Goal: Obtain resource: Download file/media

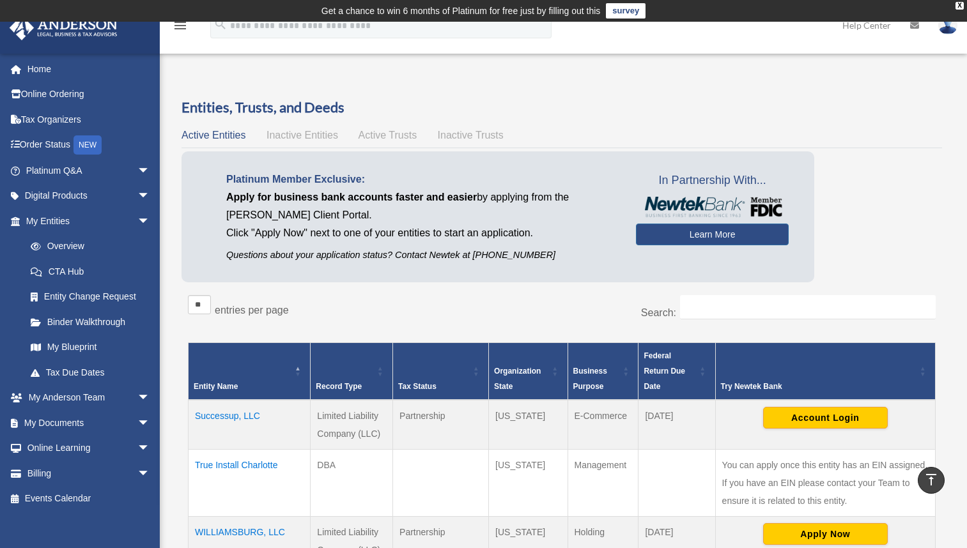
scroll to position [272, 0]
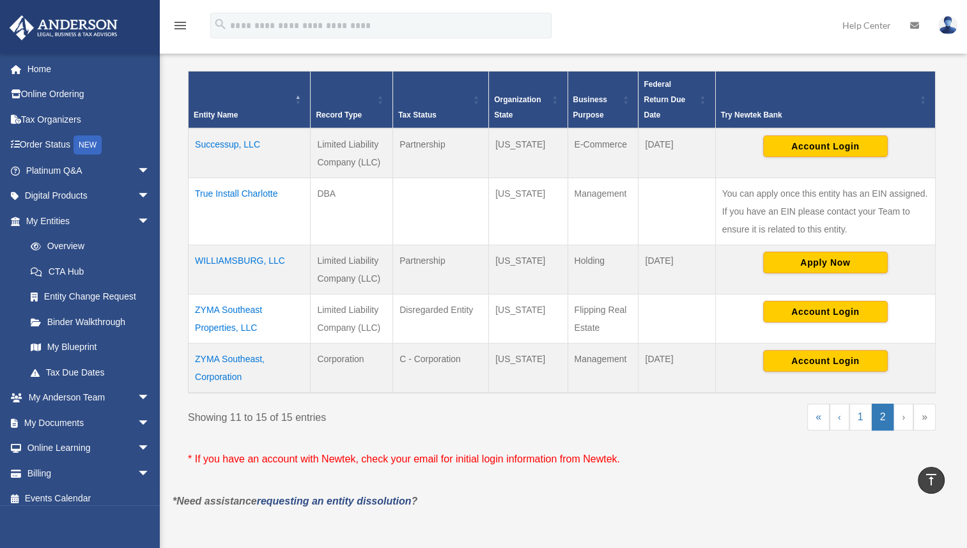
click at [244, 193] on td "True Install Charlotte" at bounding box center [249, 211] width 122 height 67
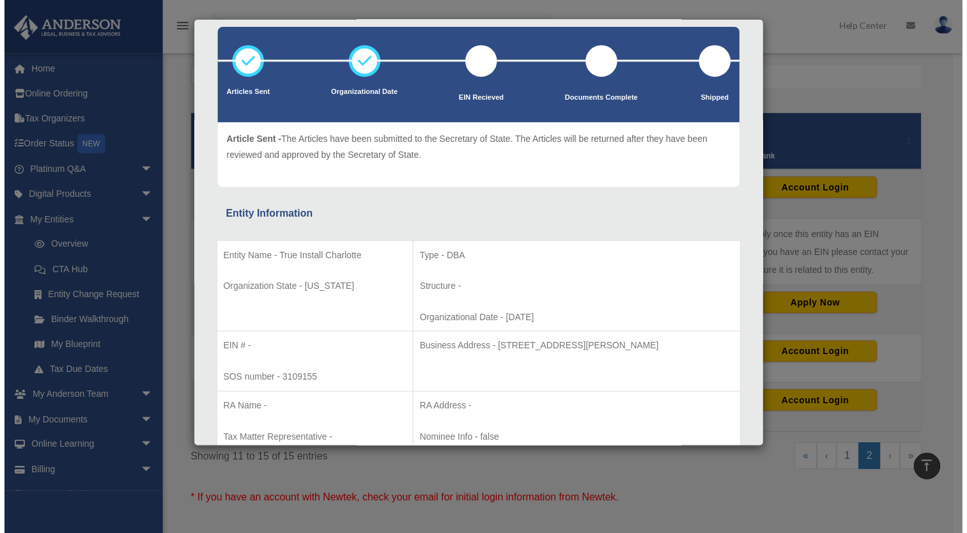
scroll to position [0, 0]
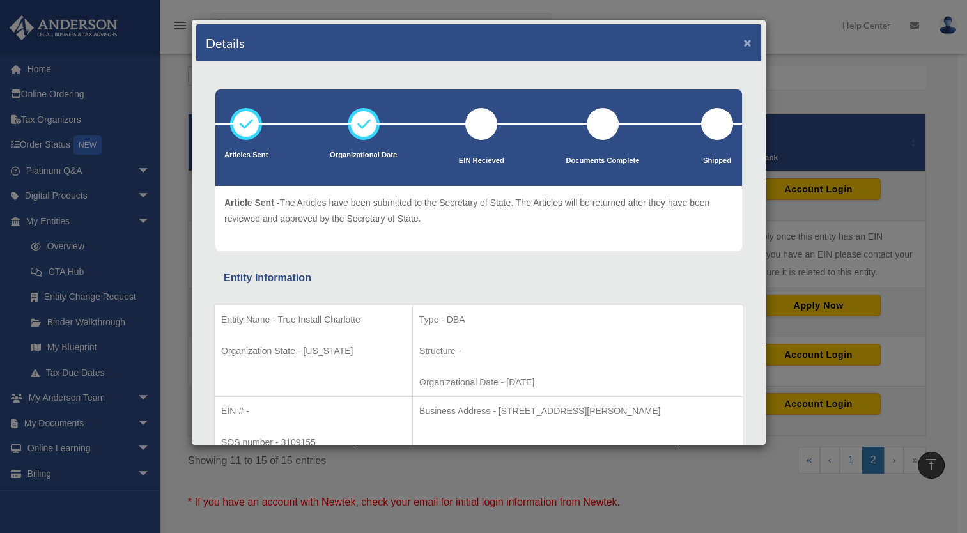
click at [743, 42] on button "×" at bounding box center [747, 42] width 8 height 13
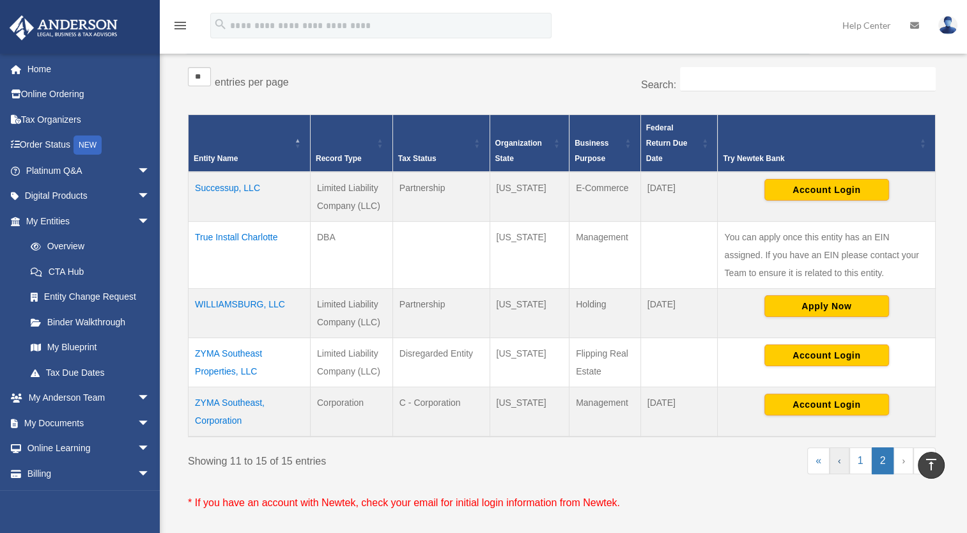
click at [839, 461] on link "‹" at bounding box center [839, 460] width 20 height 27
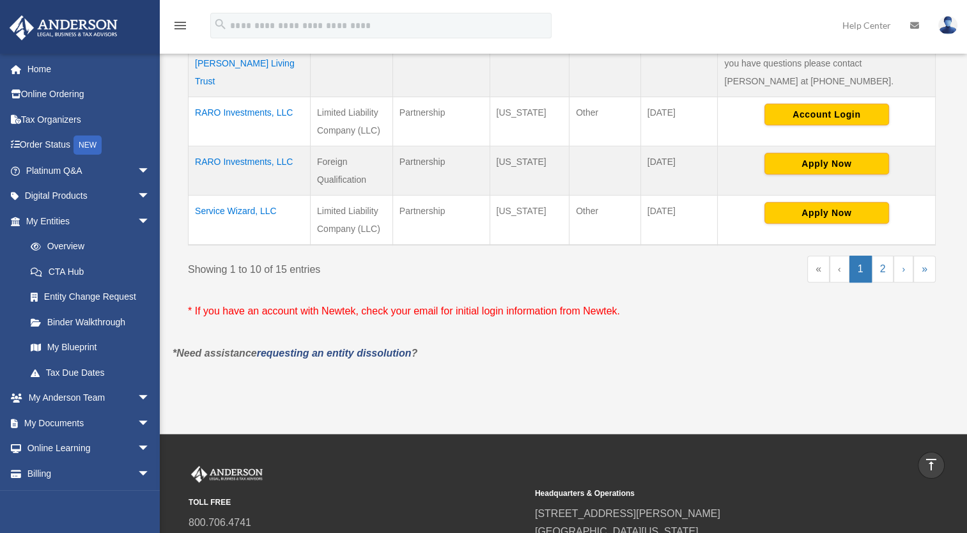
click at [224, 210] on td "Service Wizard, LLC" at bounding box center [249, 220] width 122 height 50
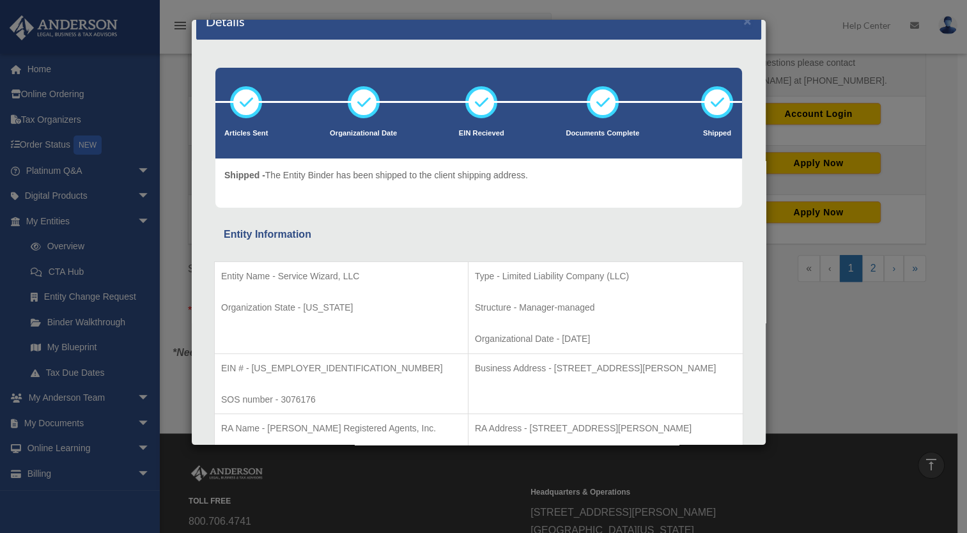
scroll to position [20, 0]
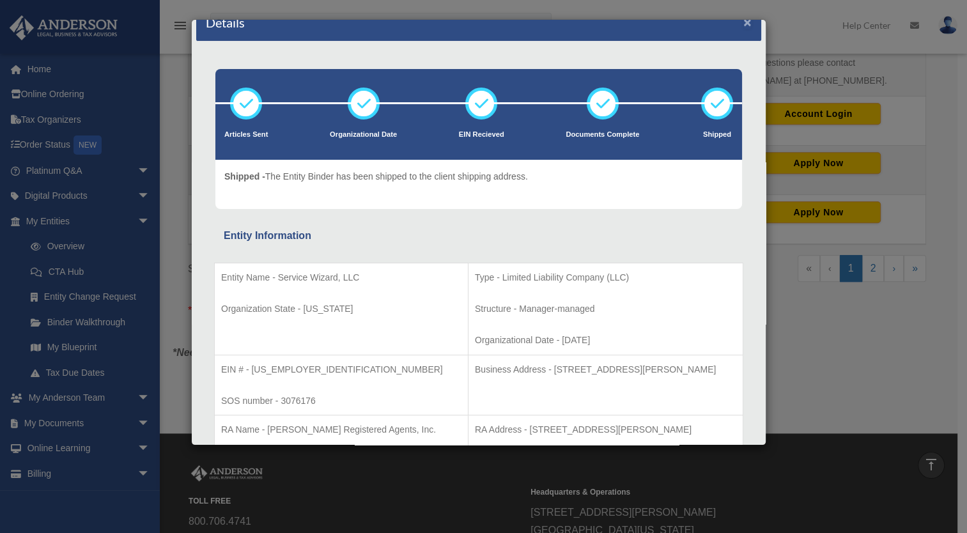
click at [743, 23] on button "×" at bounding box center [747, 21] width 8 height 13
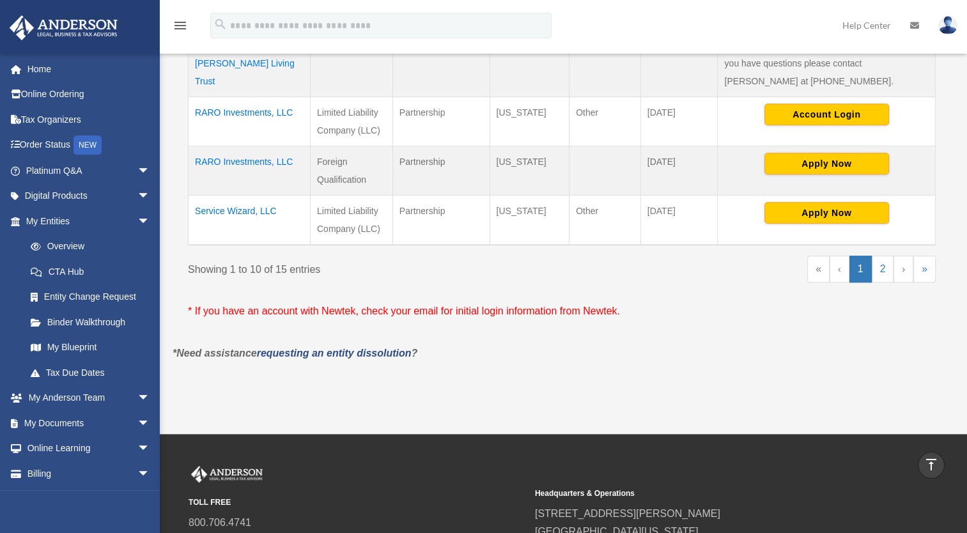
click at [137, 220] on span "arrow_drop_down" at bounding box center [150, 221] width 26 height 26
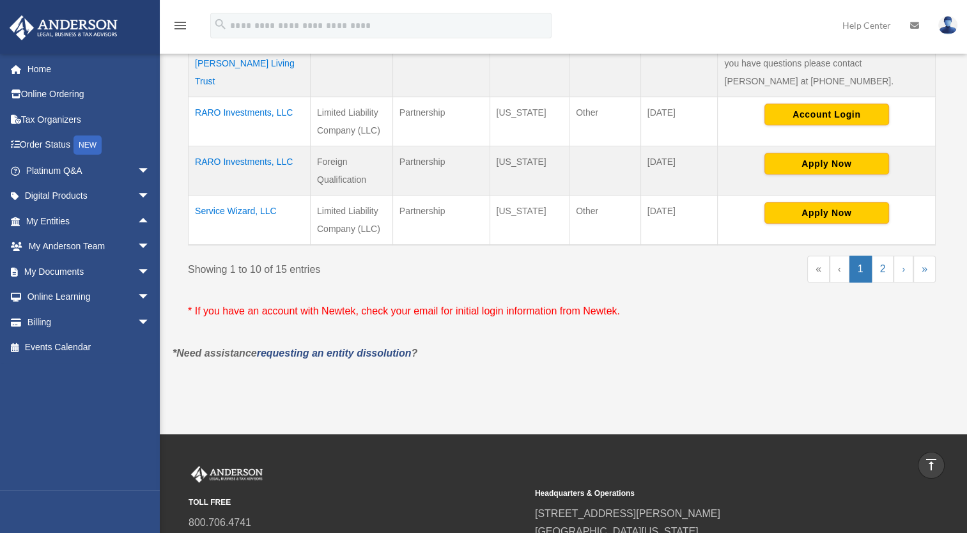
click at [137, 273] on span "arrow_drop_down" at bounding box center [150, 272] width 26 height 26
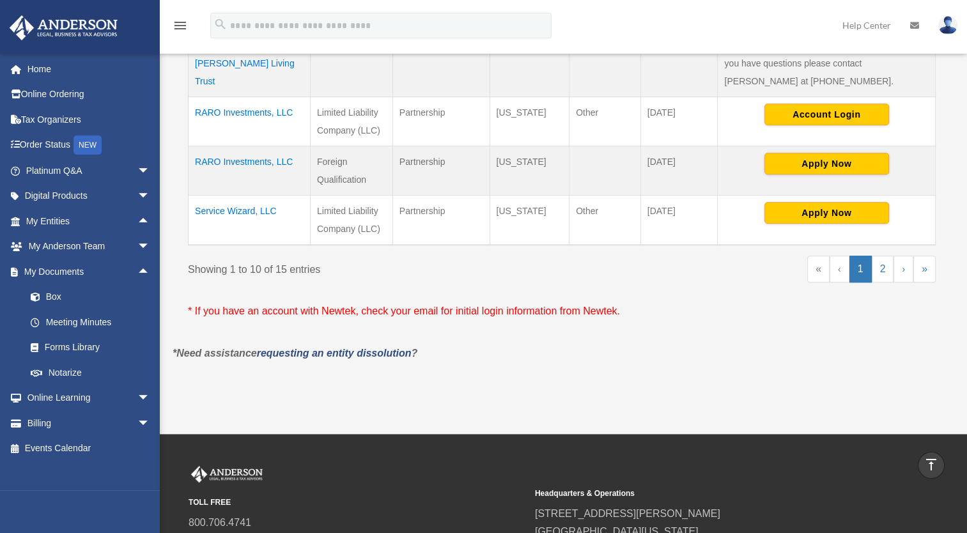
click at [53, 296] on link "Box" at bounding box center [93, 297] width 151 height 26
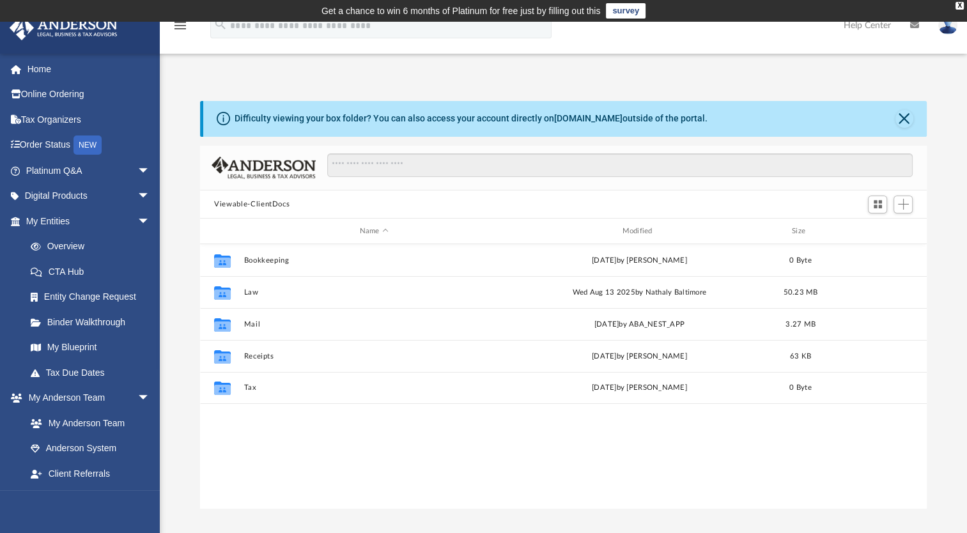
scroll to position [280, 716]
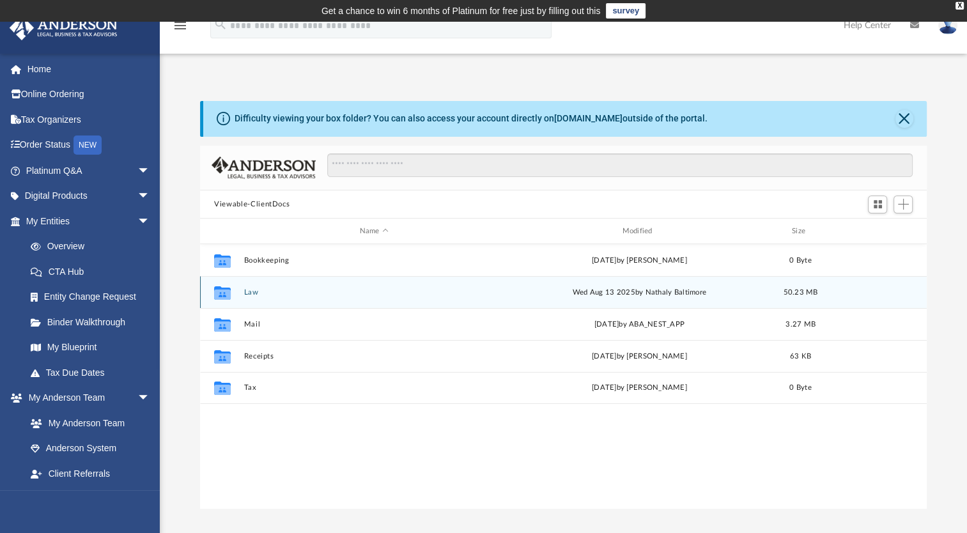
click at [240, 290] on div "Collaborated Folder Law [DATE] by Nathaly [GEOGRAPHIC_DATA] 50.23 MB" at bounding box center [563, 292] width 726 height 32
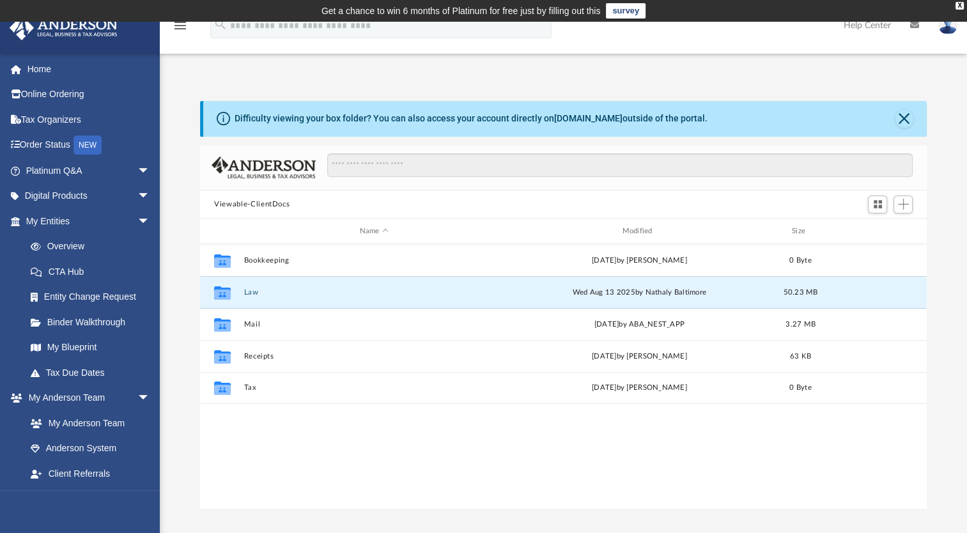
click at [258, 289] on button "Law" at bounding box center [374, 292] width 260 height 8
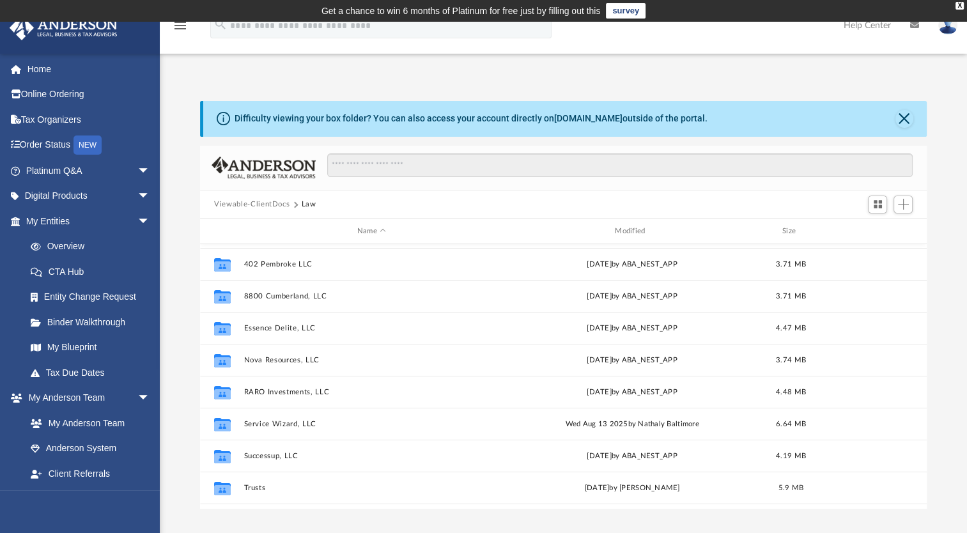
scroll to position [27, 0]
click at [273, 428] on button "Service Wizard, LLC" at bounding box center [371, 424] width 255 height 8
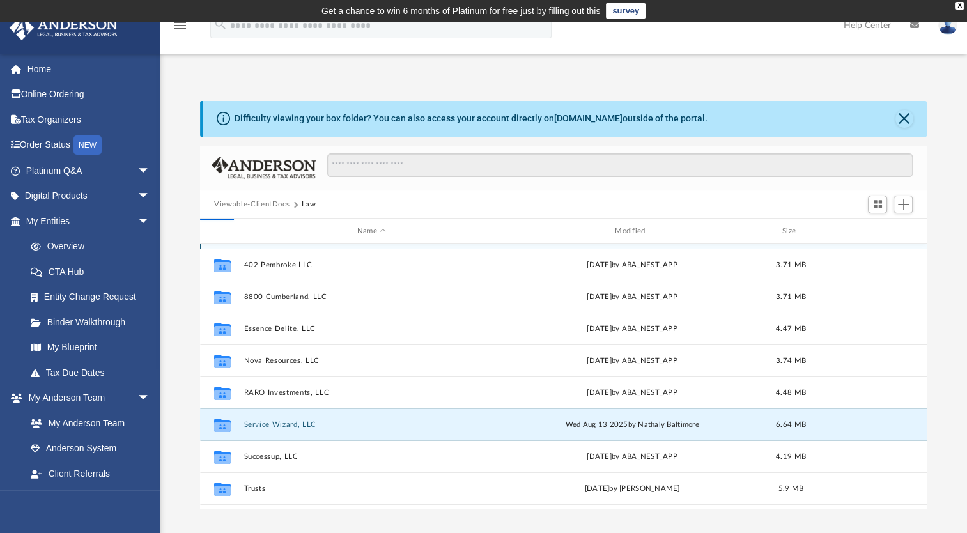
scroll to position [0, 0]
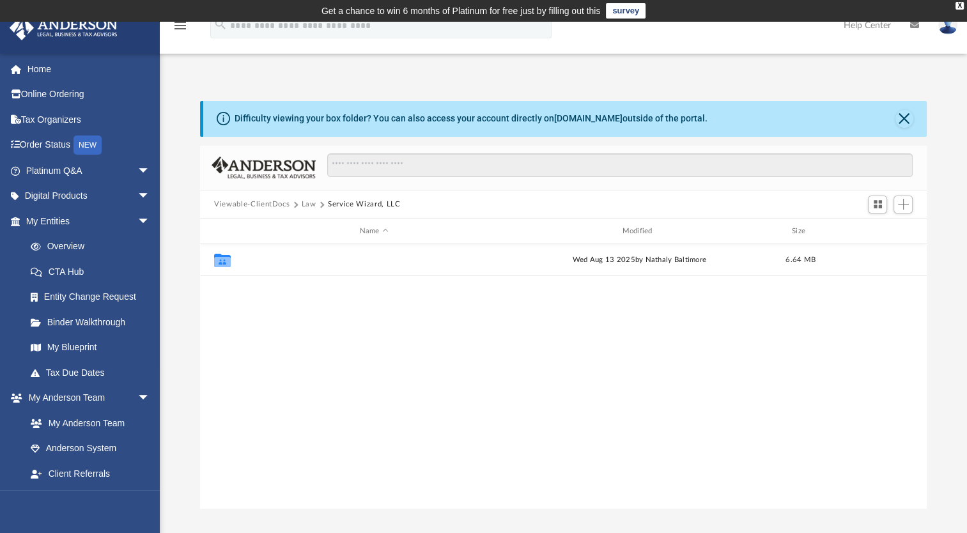
click at [266, 259] on button "Initial Docs" at bounding box center [374, 260] width 260 height 8
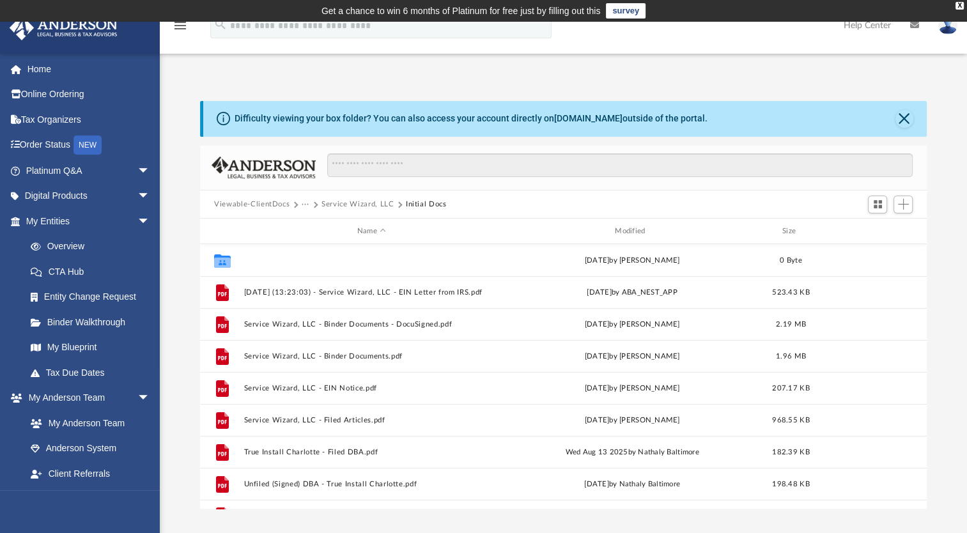
click at [254, 259] on button "Form 8832" at bounding box center [371, 260] width 255 height 8
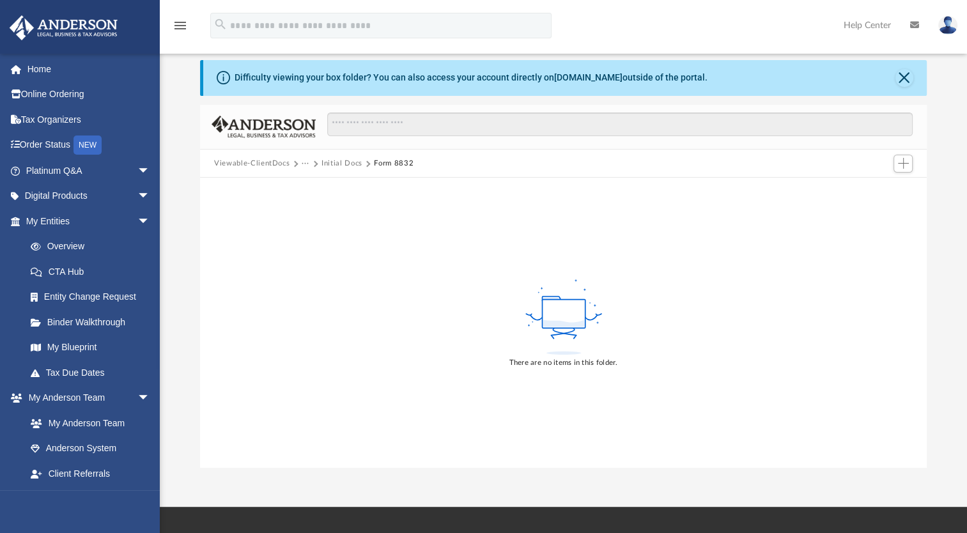
scroll to position [41, 0]
click at [344, 164] on button "Initial Docs" at bounding box center [341, 163] width 41 height 11
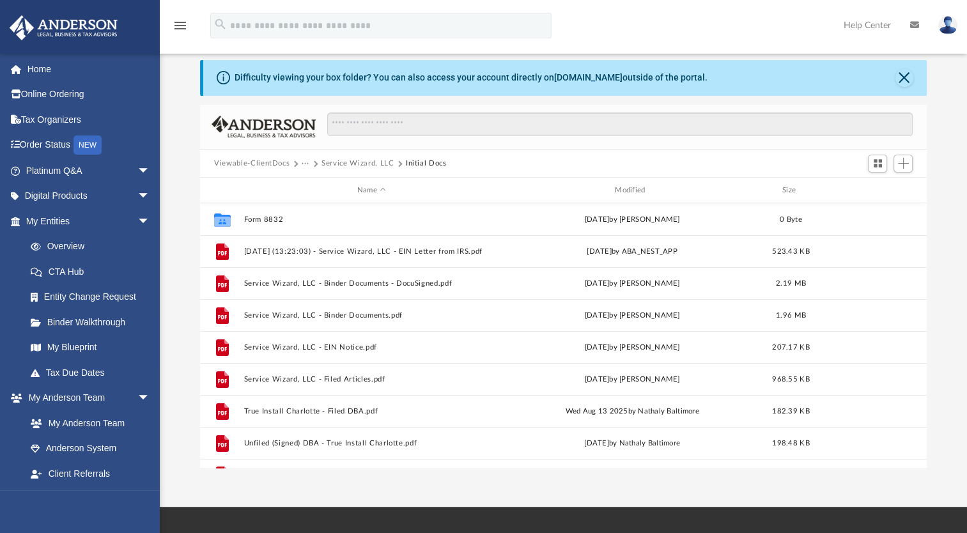
scroll to position [280, 716]
click at [342, 411] on button "True Install Charlotte - Filed DBA.pdf" at bounding box center [371, 411] width 255 height 8
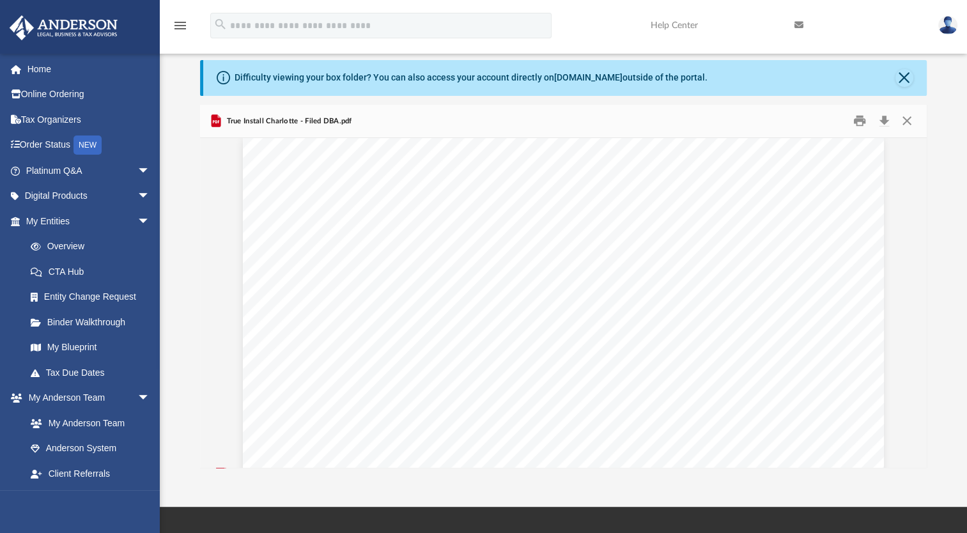
scroll to position [0, 0]
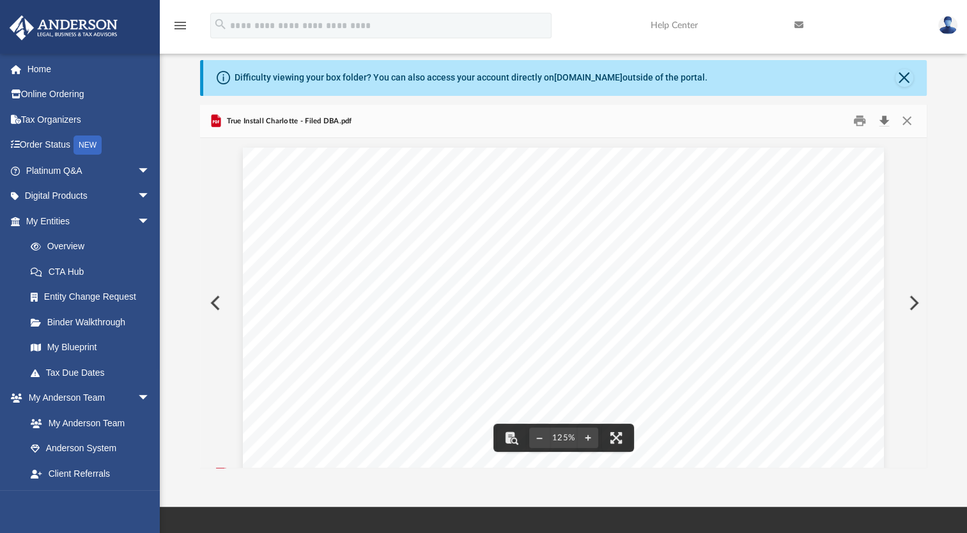
click at [884, 119] on button "Download" at bounding box center [883, 121] width 23 height 20
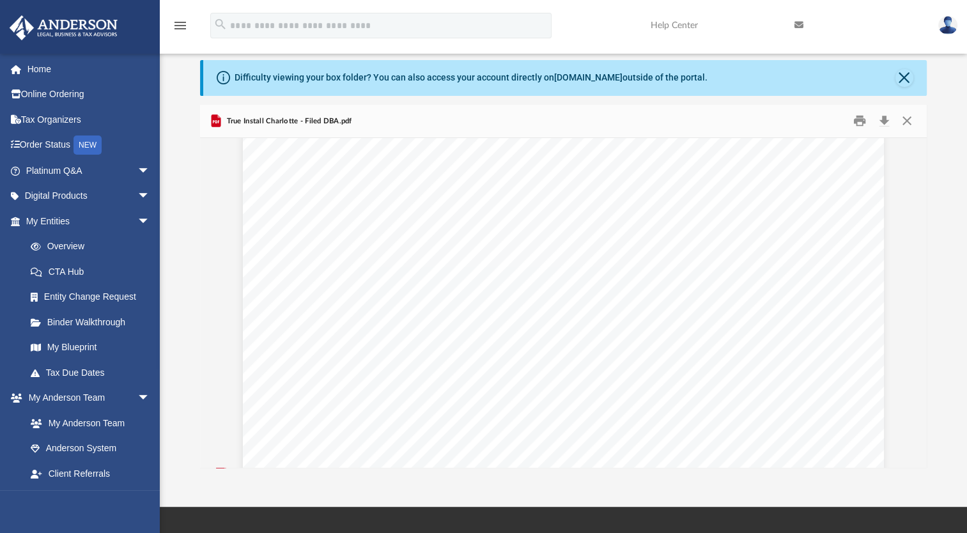
scroll to position [18, 0]
click at [908, 78] on button "Close" at bounding box center [904, 78] width 18 height 18
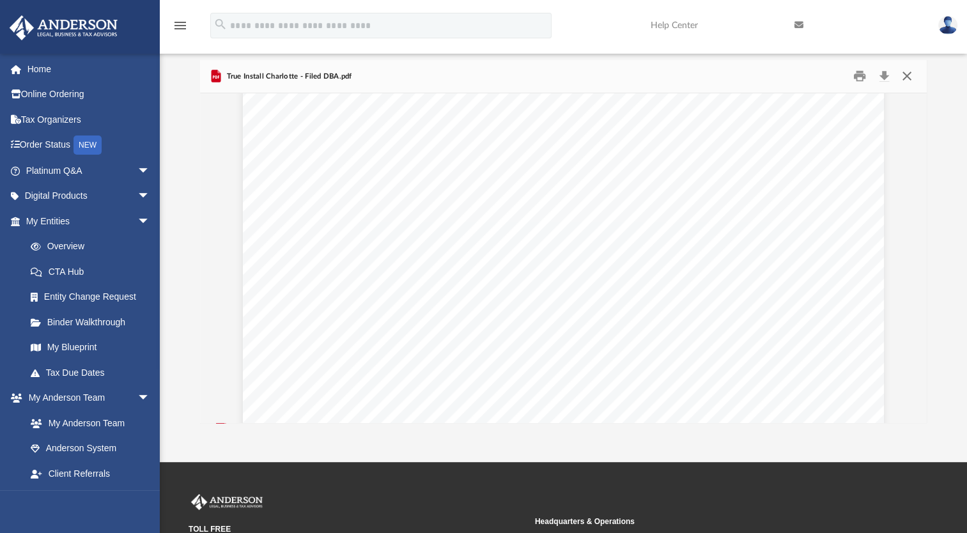
click at [903, 79] on button "Close" at bounding box center [905, 76] width 23 height 20
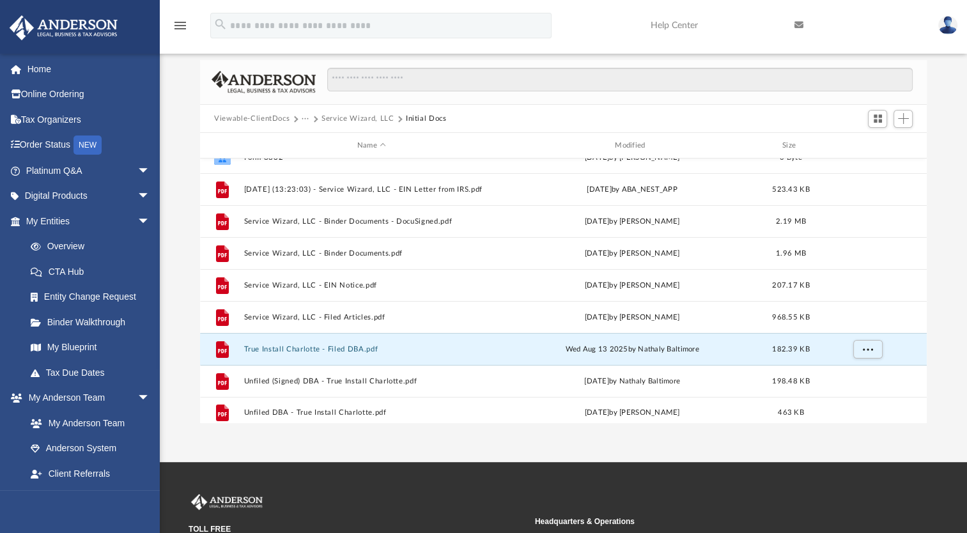
scroll to position [23, 0]
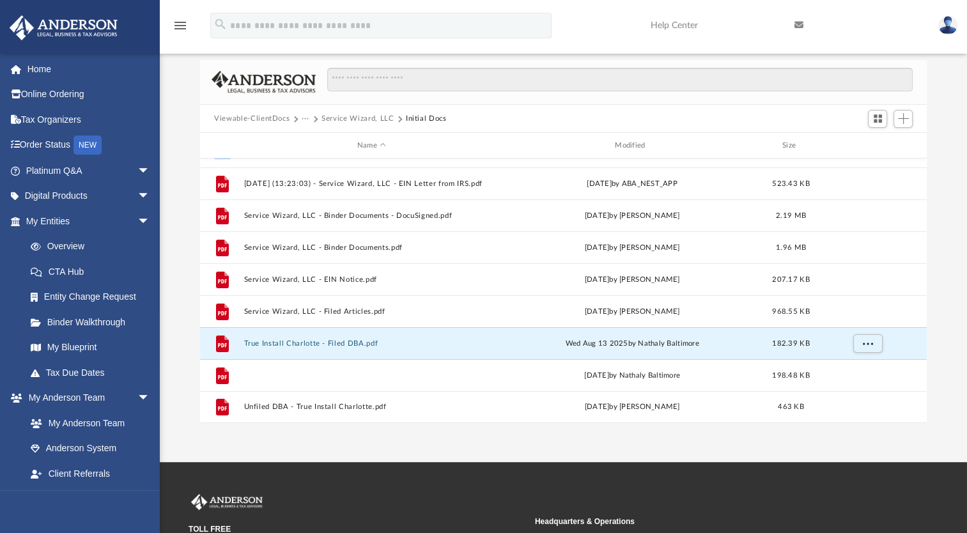
click at [330, 377] on button "Unfiled (Signed) DBA - True Install Charlotte.pdf" at bounding box center [371, 375] width 255 height 8
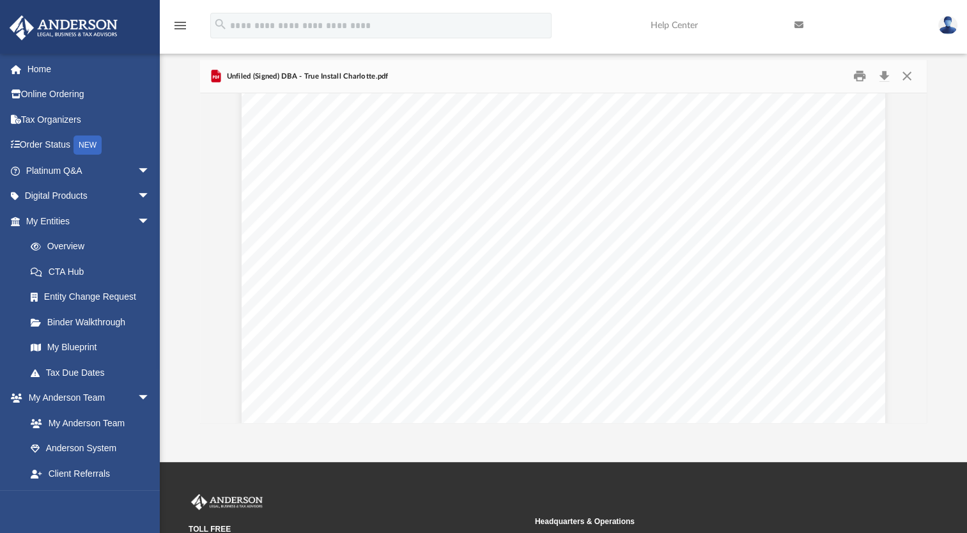
scroll to position [526, 0]
click at [905, 78] on button "Close" at bounding box center [905, 76] width 23 height 20
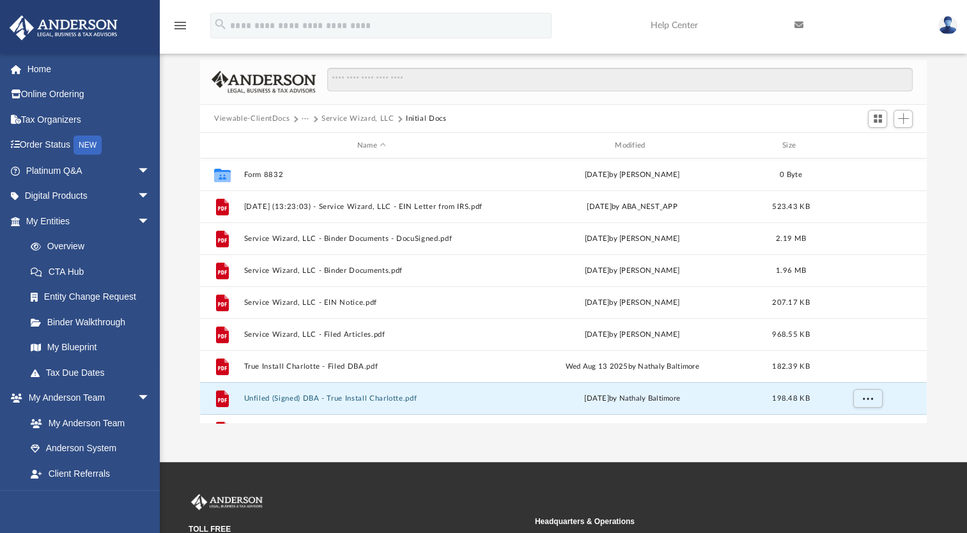
scroll to position [0, 0]
click at [373, 121] on button "Service Wizard, LLC" at bounding box center [357, 118] width 72 height 11
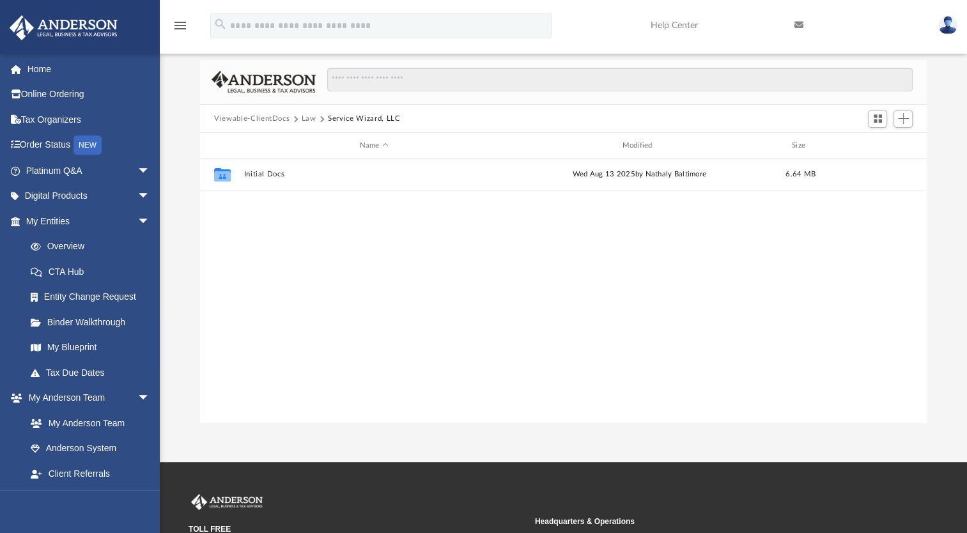
click at [314, 115] on button "Law" at bounding box center [309, 118] width 15 height 11
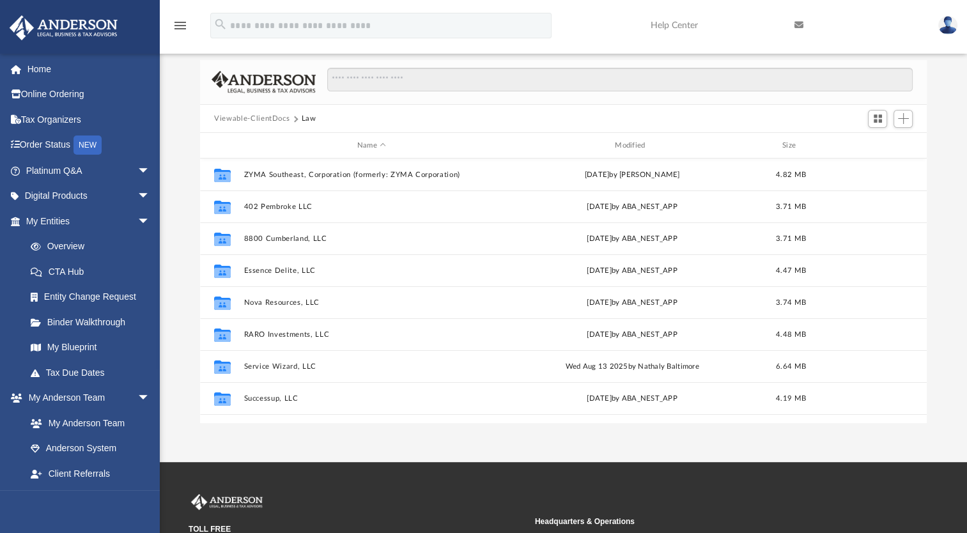
click at [255, 118] on button "Viewable-ClientDocs" at bounding box center [251, 118] width 75 height 11
